Goal: Check status: Check status

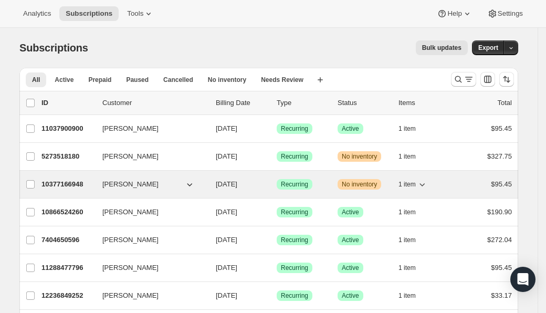
click at [59, 188] on p "10377166948" at bounding box center [67, 184] width 52 height 10
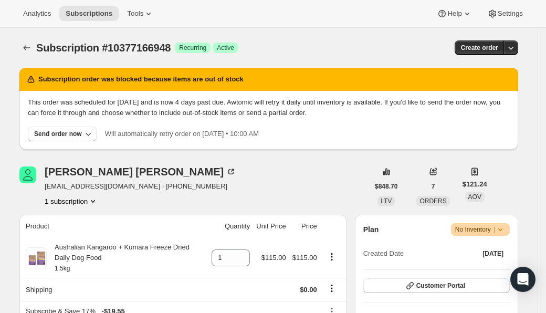
scroll to position [100, 0]
